Goal: Entertainment & Leisure: Consume media (video, audio)

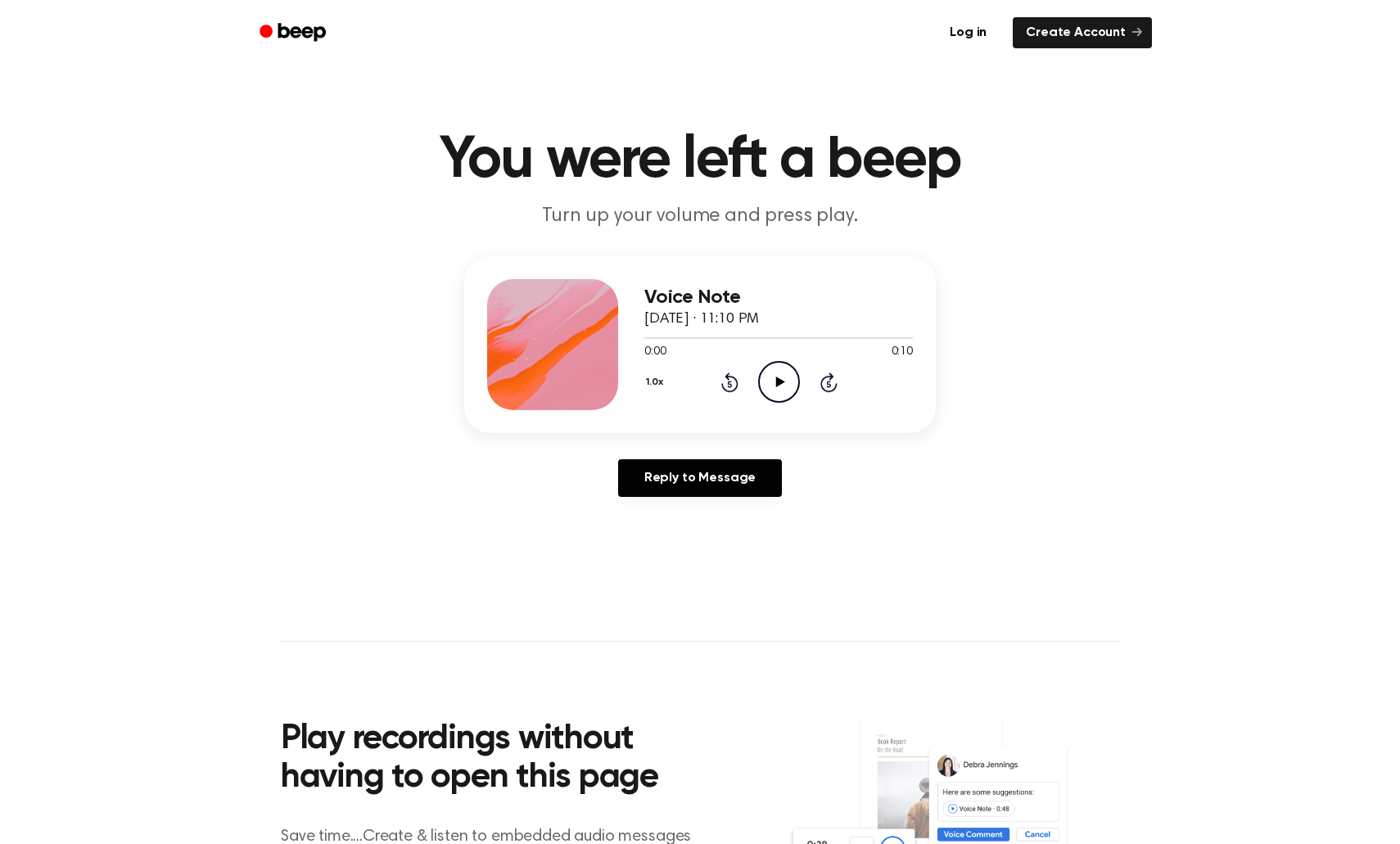
click at [777, 383] on icon at bounding box center [781, 382] width 9 height 10
click at [782, 383] on icon at bounding box center [780, 382] width 8 height 10
click at [772, 380] on icon "Play Audio" at bounding box center [780, 382] width 42 height 42
click at [773, 401] on icon "Pause Audio" at bounding box center [780, 382] width 42 height 42
click at [773, 401] on icon "Play Audio" at bounding box center [780, 382] width 42 height 42
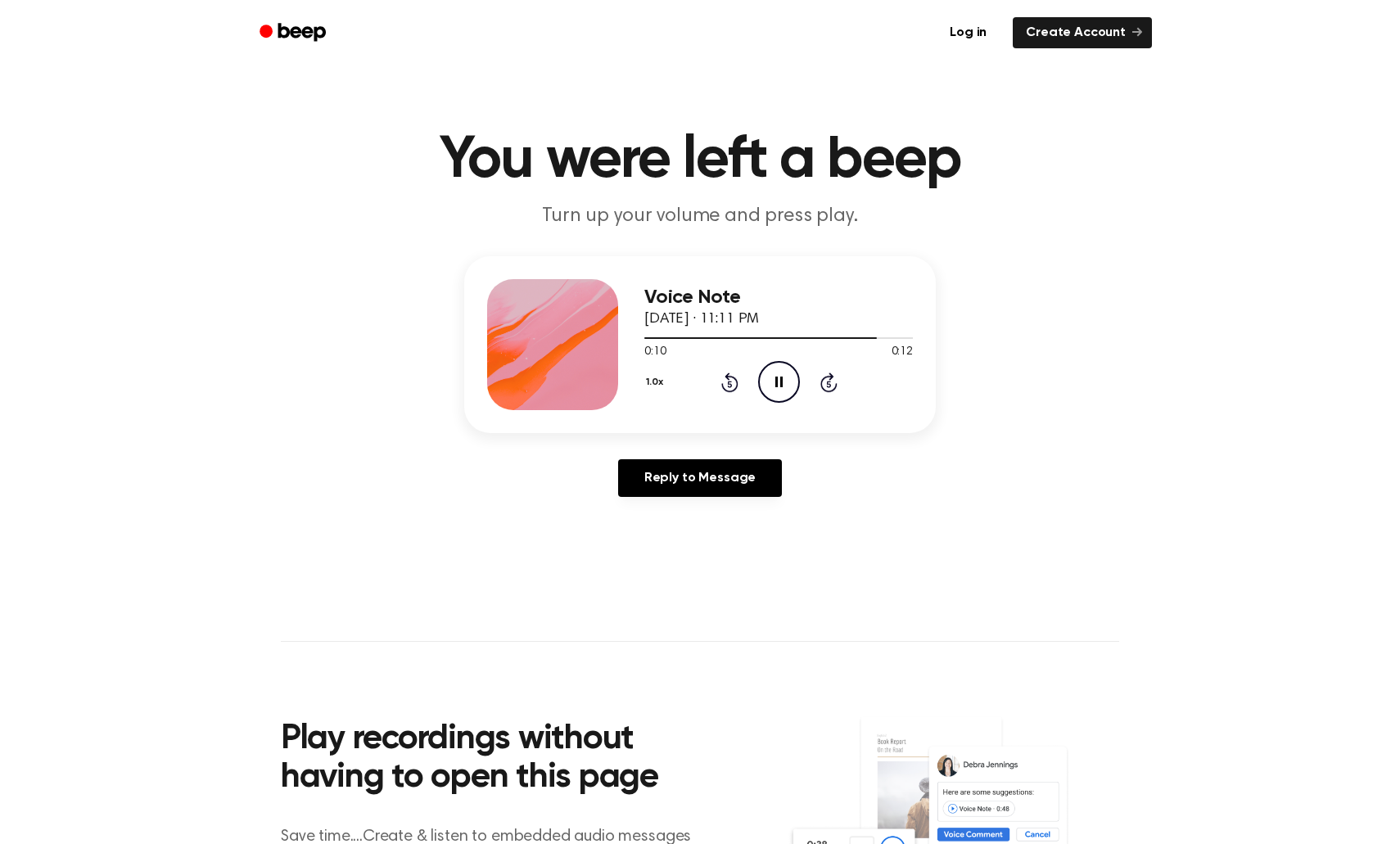
click at [773, 401] on icon "Pause Audio" at bounding box center [780, 382] width 42 height 42
click at [772, 382] on icon "Play Audio" at bounding box center [780, 382] width 42 height 42
click at [772, 382] on icon "Pause Audio" at bounding box center [780, 382] width 42 height 42
